Goal: Check status

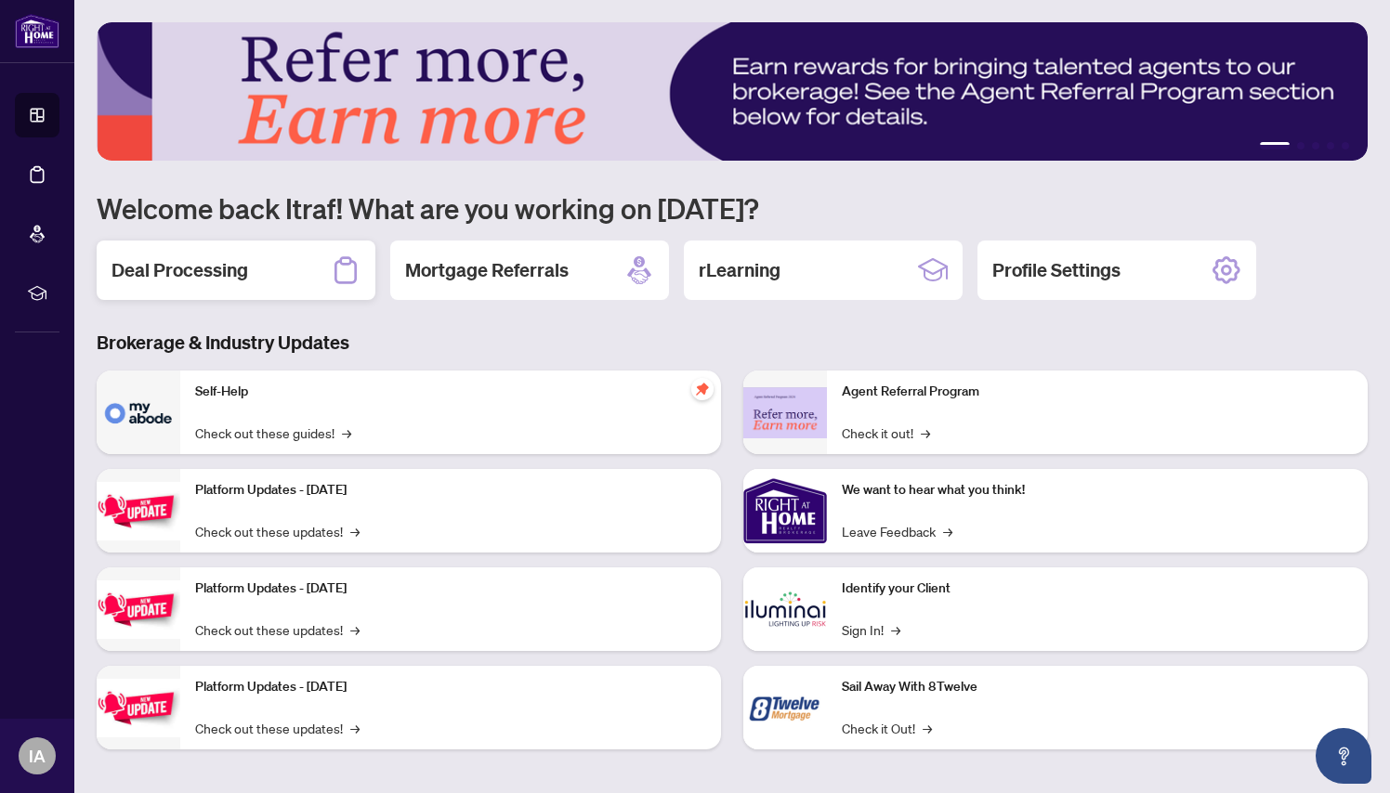
drag, startPoint x: 0, startPoint y: 0, endPoint x: 275, endPoint y: 274, distance: 388.2
click at [275, 274] on div "Deal Processing" at bounding box center [236, 270] width 279 height 59
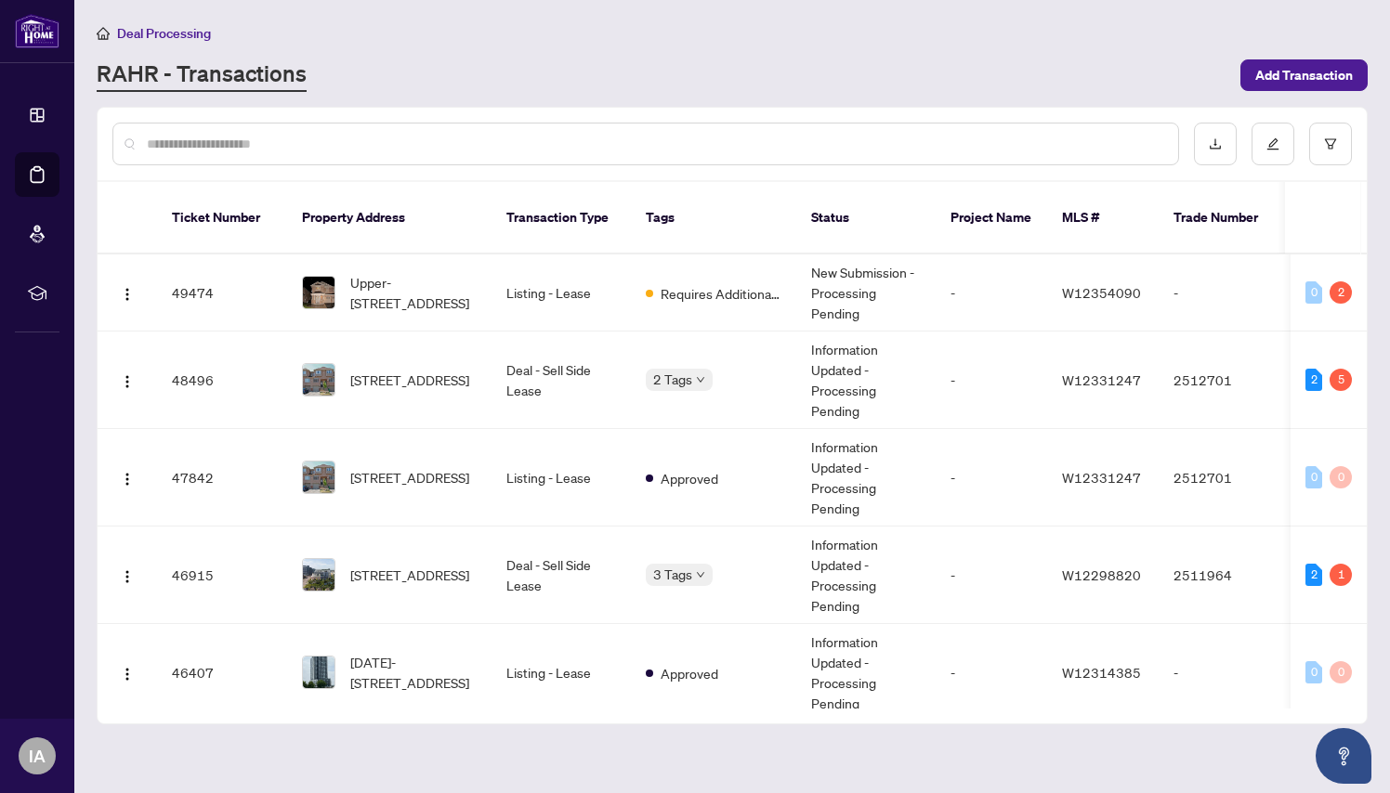
click at [1336, 281] on div "2" at bounding box center [1340, 292] width 22 height 22
drag, startPoint x: 275, startPoint y: 274, endPoint x: 427, endPoint y: 274, distance: 152.4
click at [427, 274] on span "Upper-[STREET_ADDRESS]" at bounding box center [413, 292] width 126 height 41
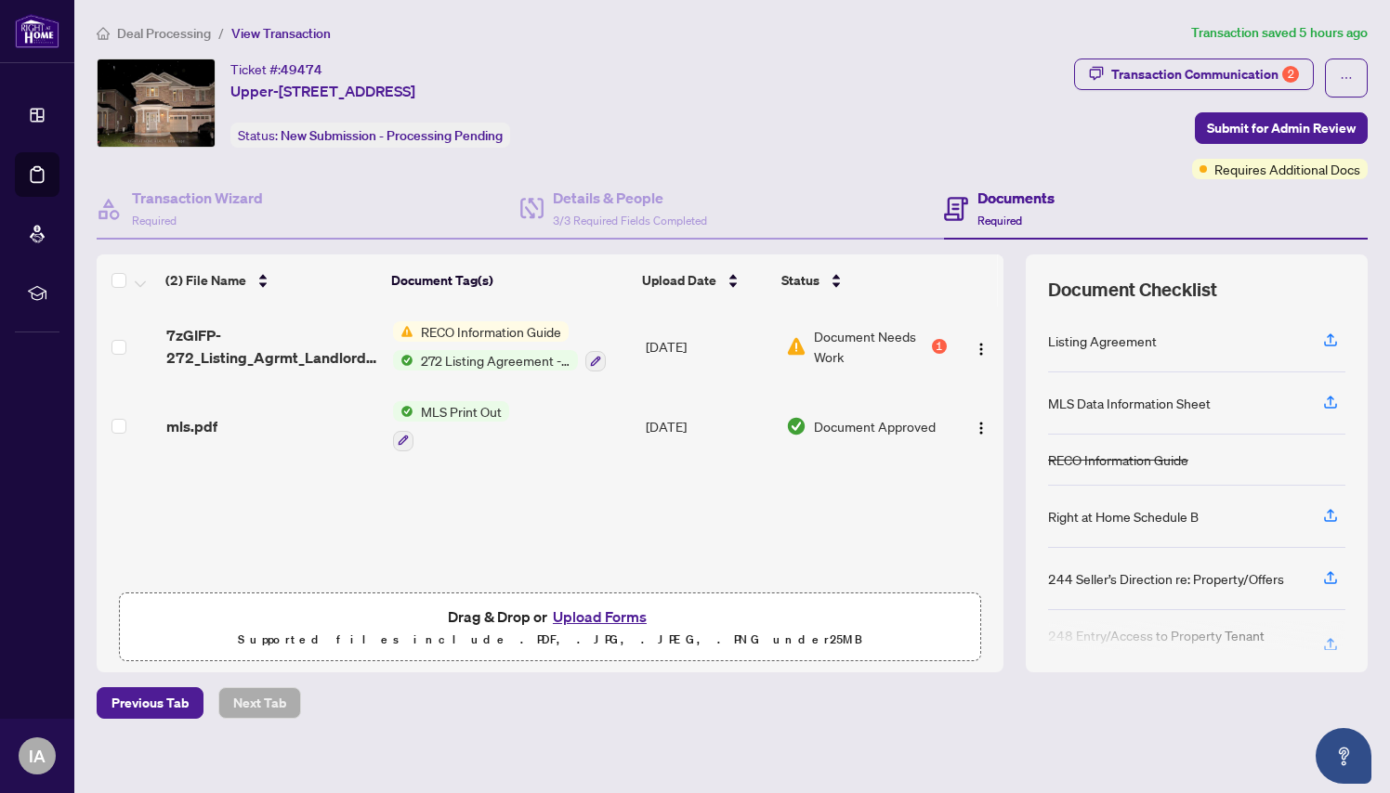
click at [1230, 92] on span "Transaction Communication 2" at bounding box center [1194, 78] width 240 height 39
drag, startPoint x: 427, startPoint y: 274, endPoint x: 1219, endPoint y: 74, distance: 816.3
click at [1219, 74] on div "Transaction Communication 2" at bounding box center [1205, 74] width 188 height 30
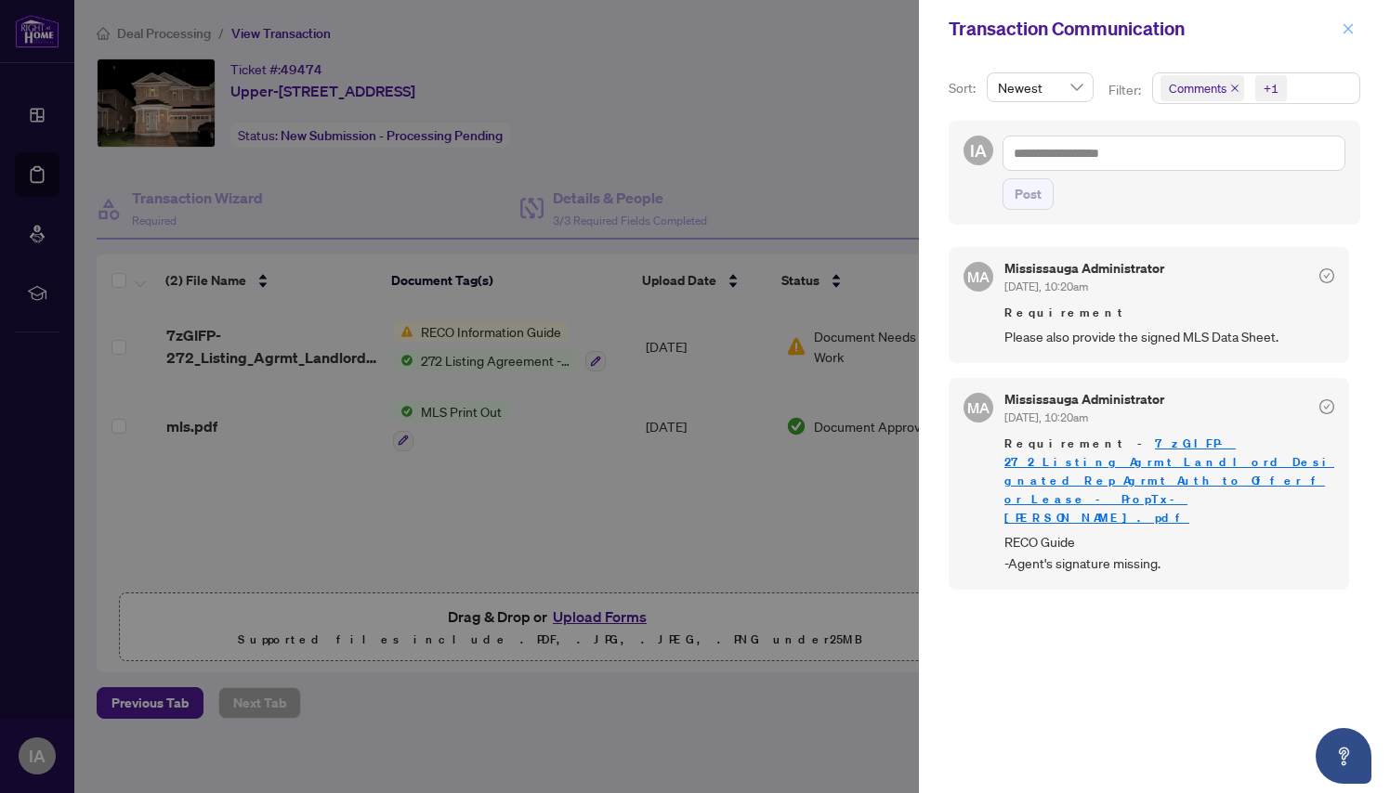
drag, startPoint x: 1161, startPoint y: 247, endPoint x: 1347, endPoint y: 29, distance: 286.7
click at [1347, 29] on icon "close" at bounding box center [1348, 28] width 10 height 10
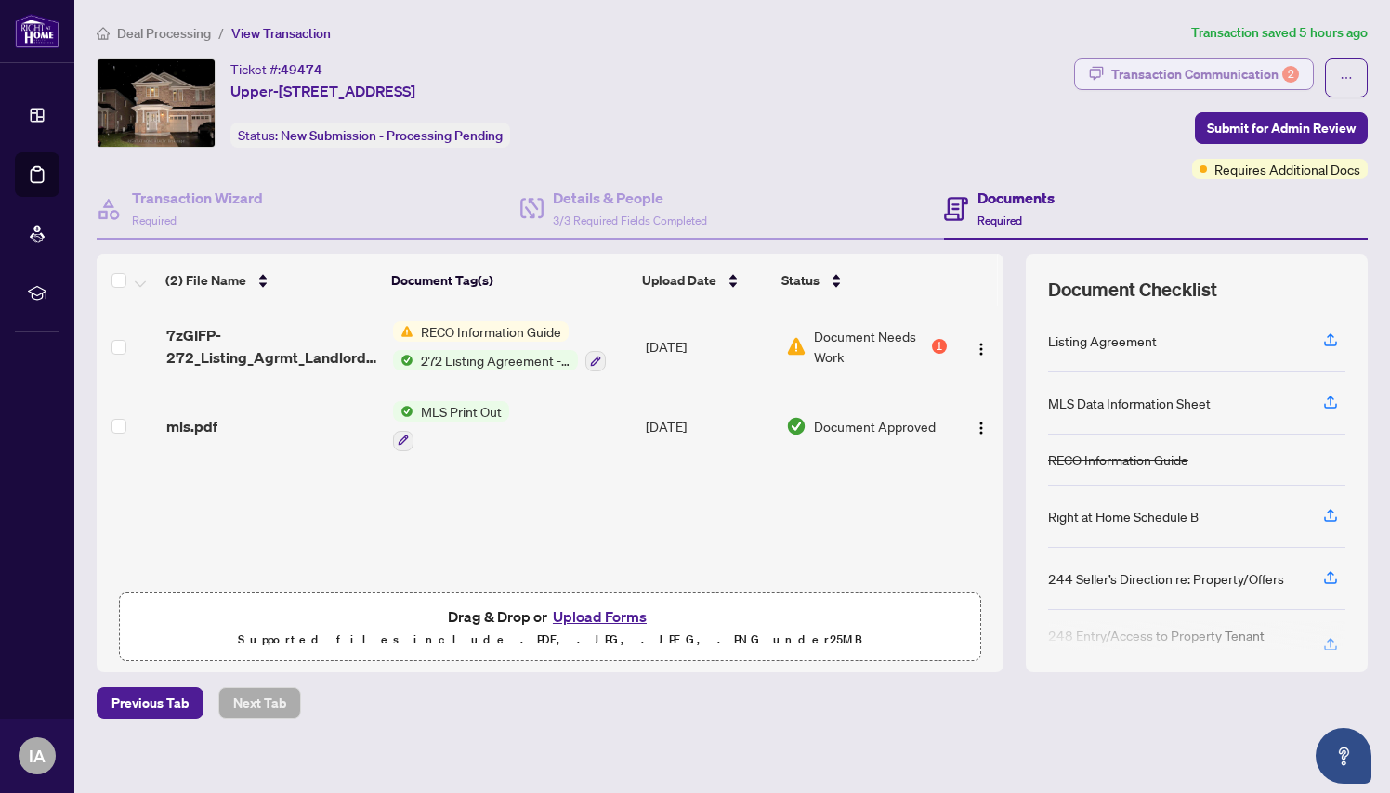
drag, startPoint x: 1347, startPoint y: 29, endPoint x: 1200, endPoint y: 78, distance: 154.8
click at [1200, 78] on div "Transaction Communication 2" at bounding box center [1205, 74] width 188 height 30
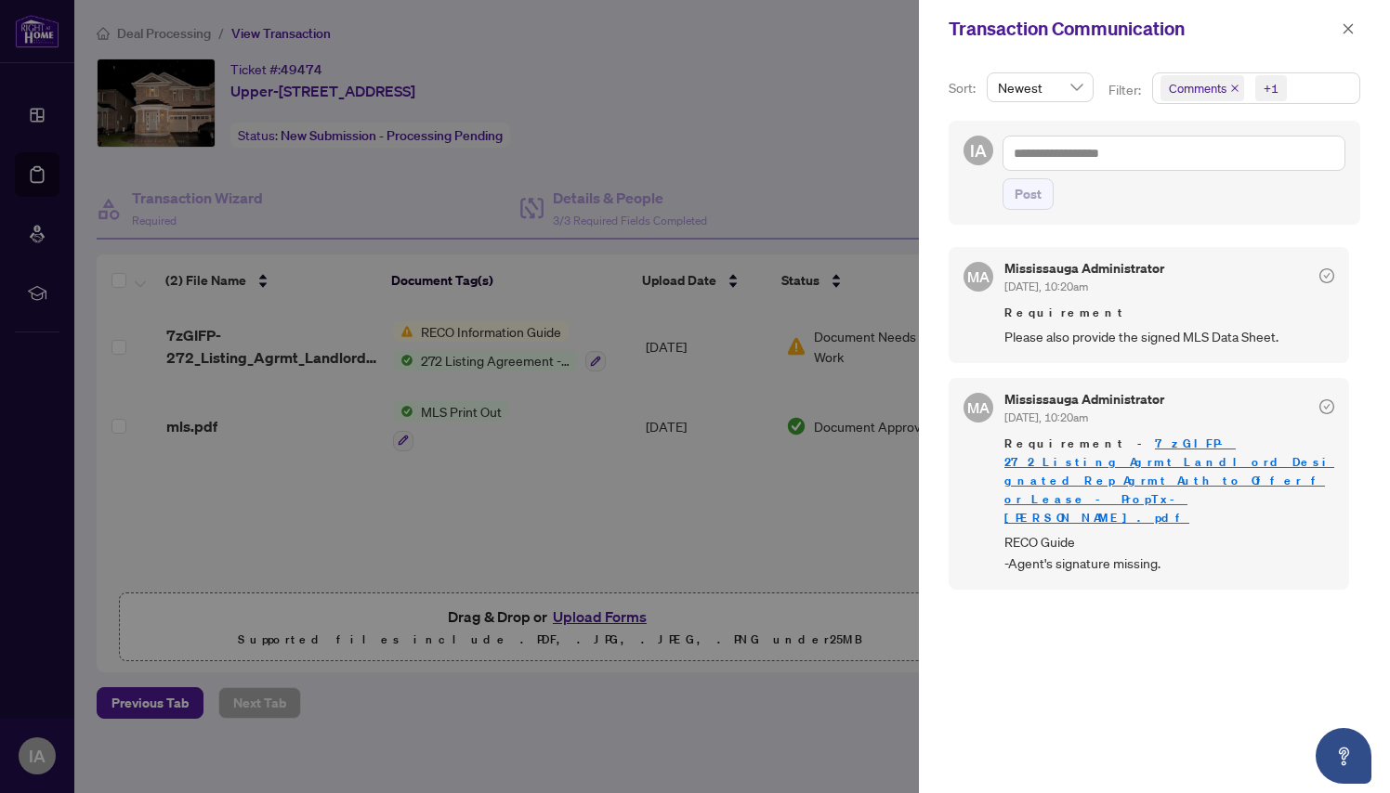
click at [979, 580] on div "MA Mississauga Administrator [DATE], 10:20am Requirement Please also provide th…" at bounding box center [1155, 509] width 412 height 546
click at [1349, 32] on icon "close" at bounding box center [1348, 28] width 13 height 13
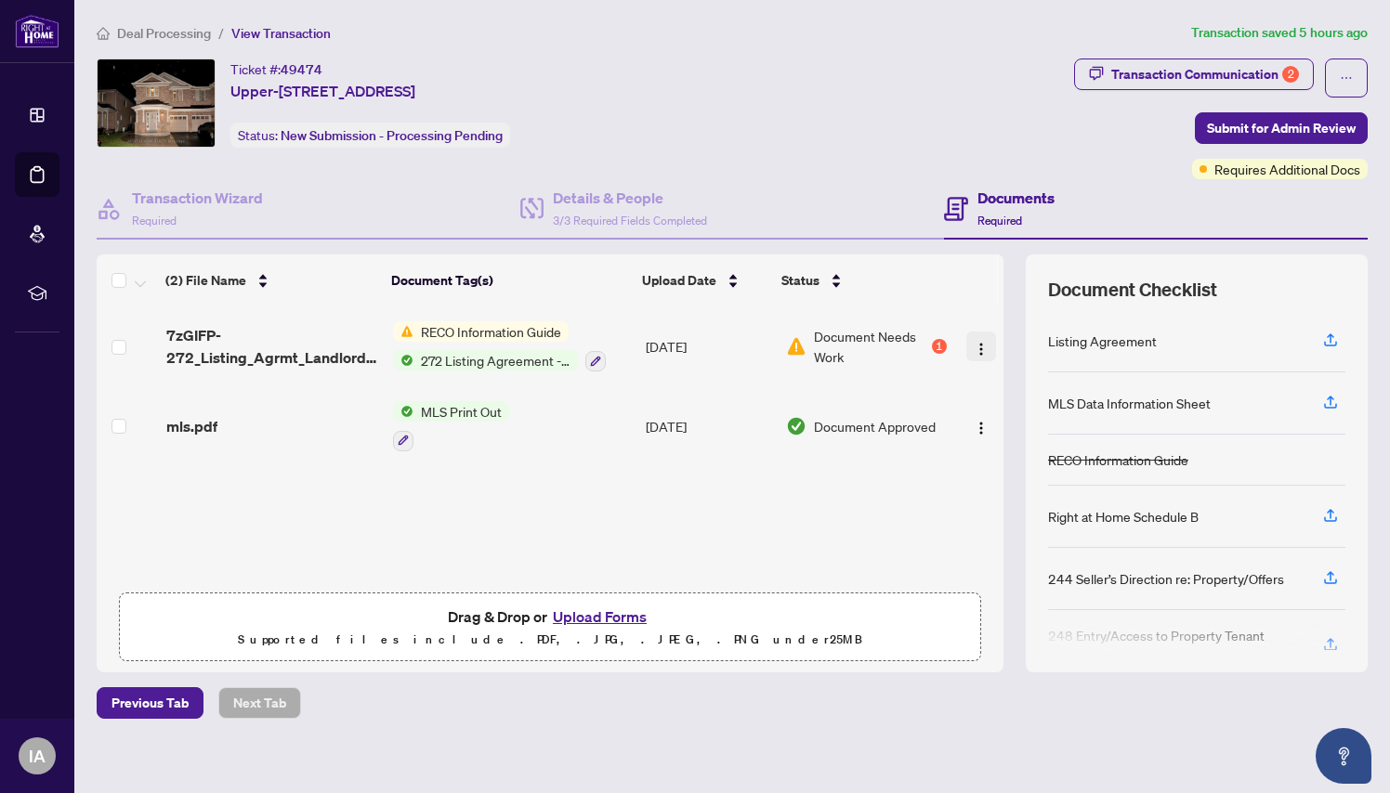
click at [981, 342] on img "button" at bounding box center [981, 349] width 15 height 15
